Goal: Information Seeking & Learning: Compare options

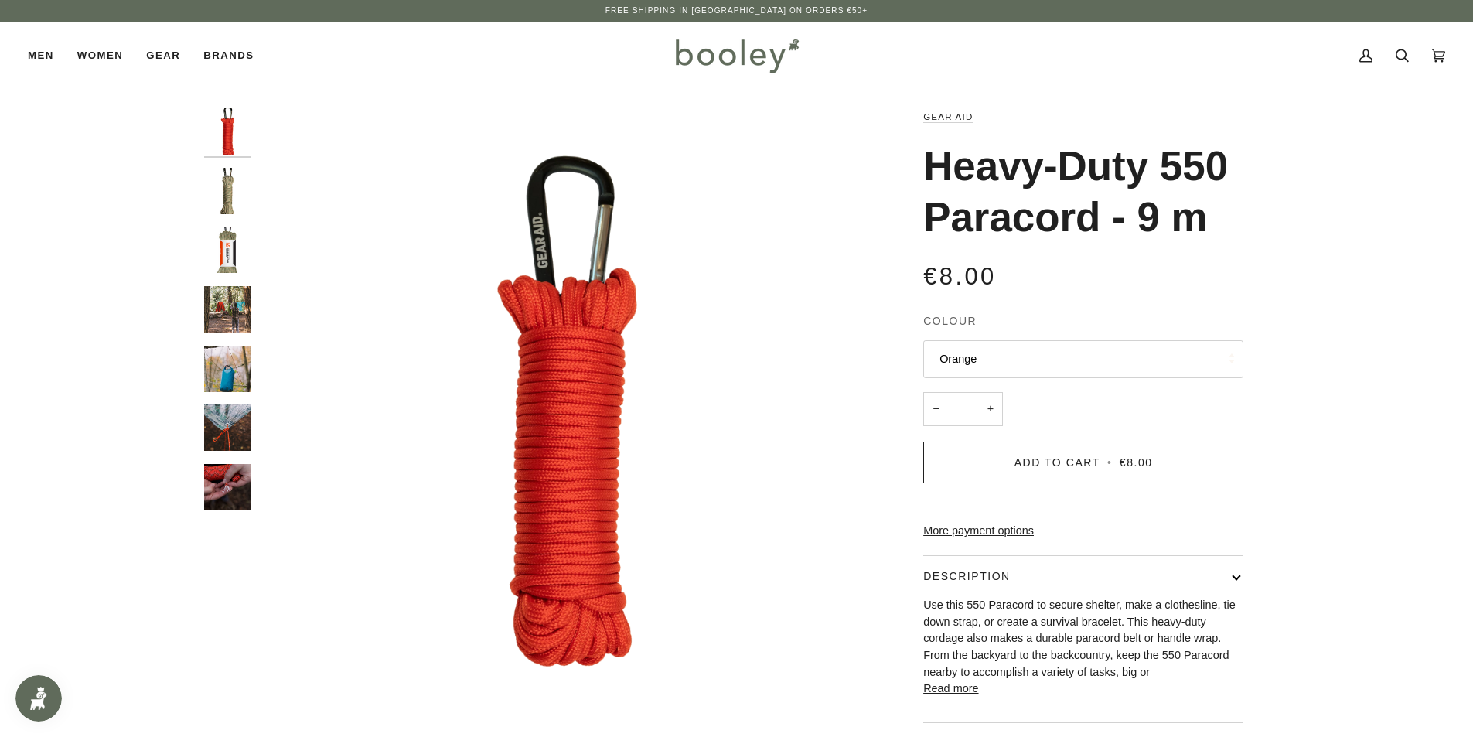
click at [237, 479] on img "Gear Aid Heavy-Duty 550 Paracord - 9 m - Booley Galway" at bounding box center [227, 487] width 46 height 46
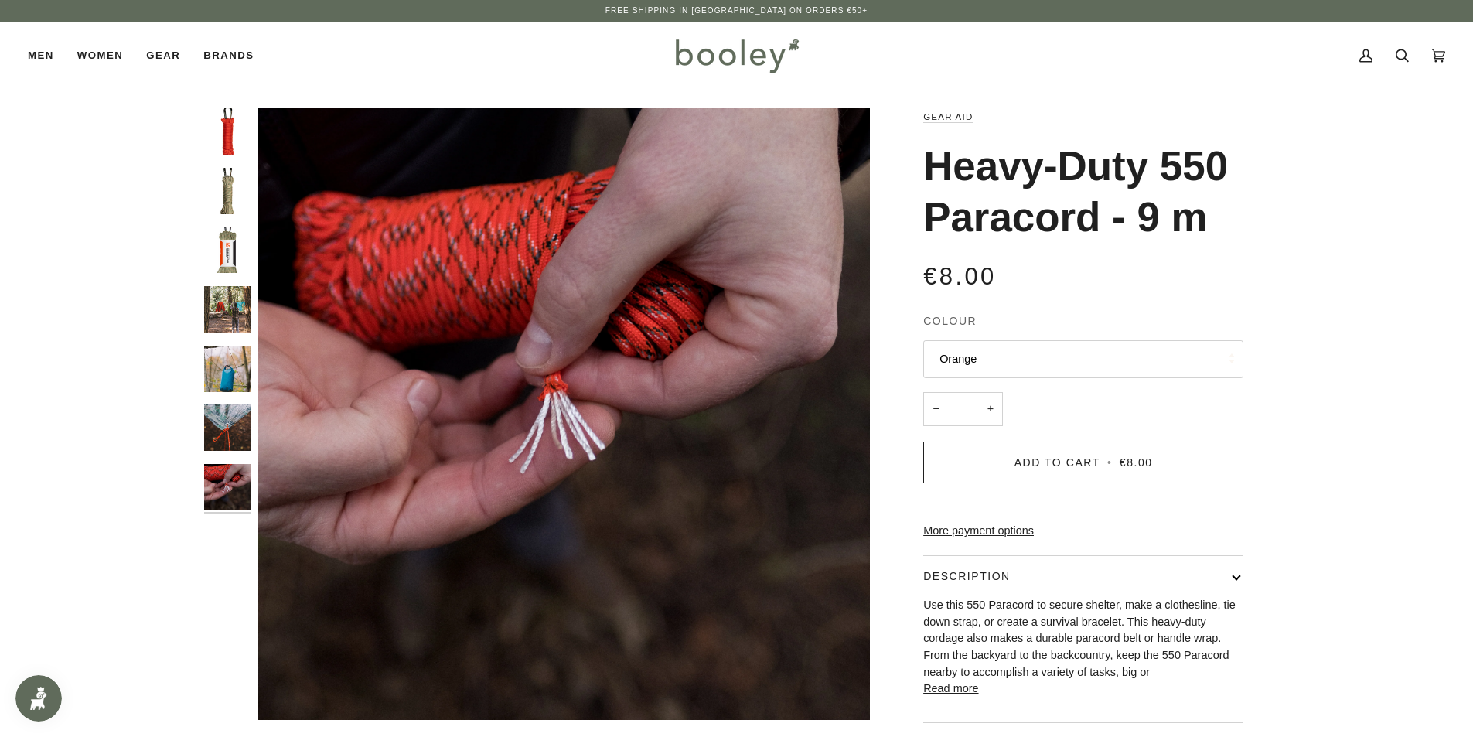
click at [1038, 344] on button "Orange" at bounding box center [1083, 359] width 320 height 38
click at [1328, 347] on div "Zoom Zoom" at bounding box center [736, 452] width 1473 height 688
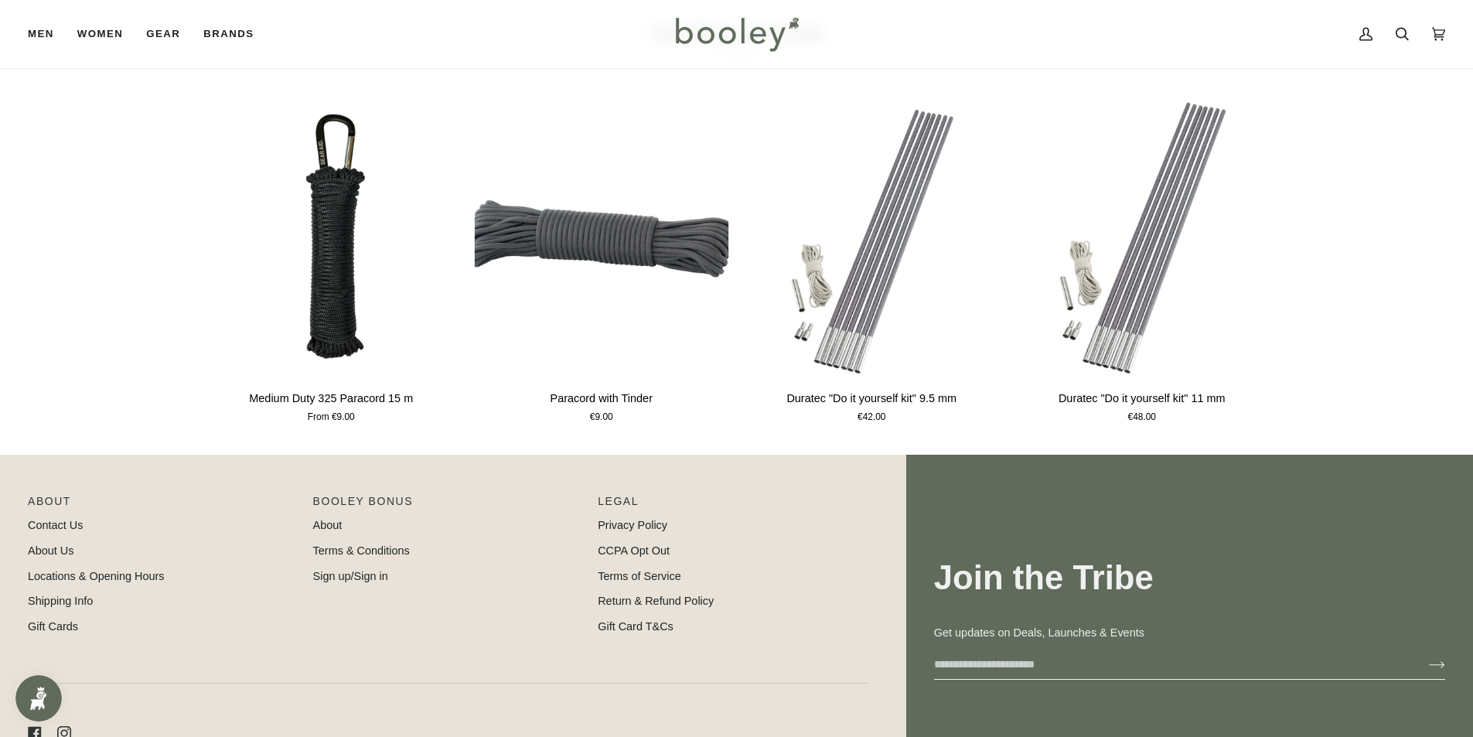
scroll to position [978, 0]
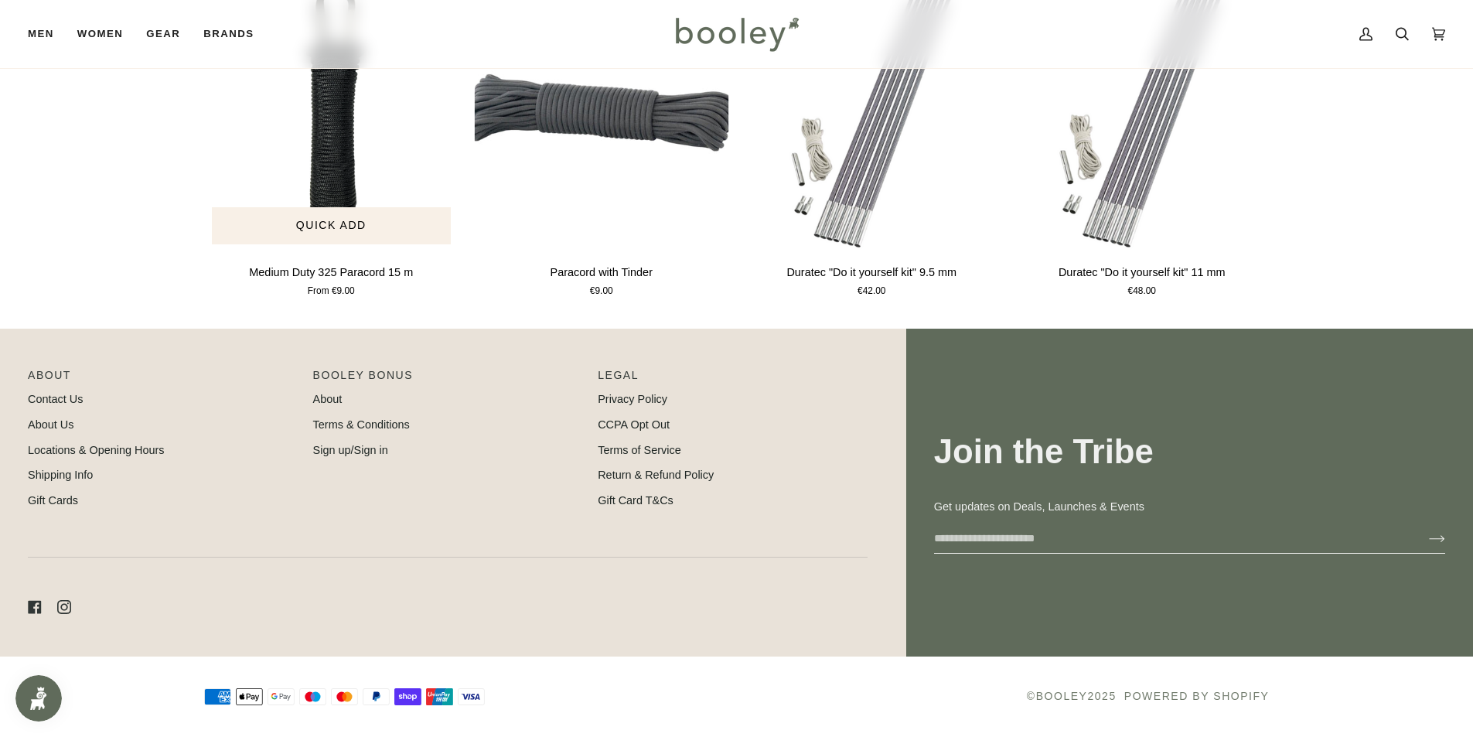
click at [346, 134] on img "Medium Duty 325 Paracord 15 m" at bounding box center [331, 110] width 255 height 283
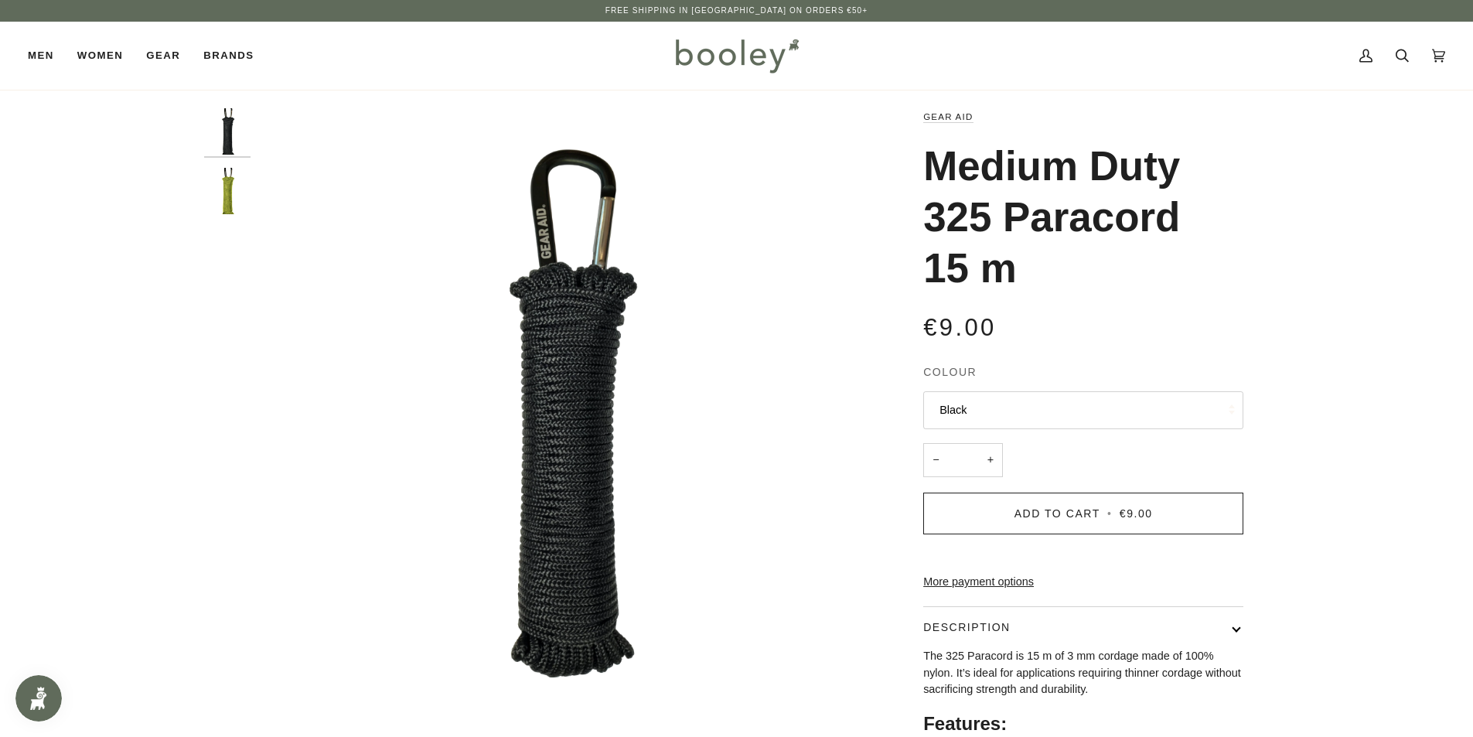
click at [1021, 423] on button "Black" at bounding box center [1083, 410] width 320 height 38
click at [1349, 301] on div "Zoom Zoom Previous" at bounding box center [736, 507] width 1473 height 798
